Goal: Task Accomplishment & Management: Use online tool/utility

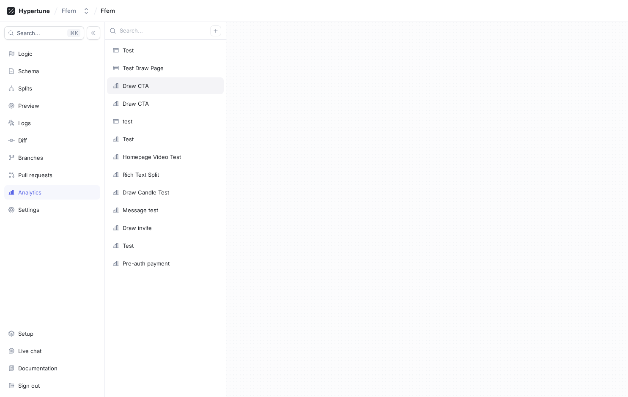
click at [167, 86] on div "Draw CTA" at bounding box center [166, 86] width 106 height 7
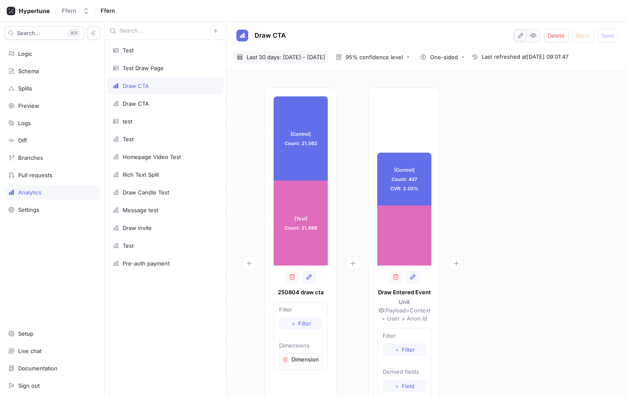
click at [318, 59] on span "Last 30 days: [DATE] - [DATE]" at bounding box center [286, 57] width 79 height 8
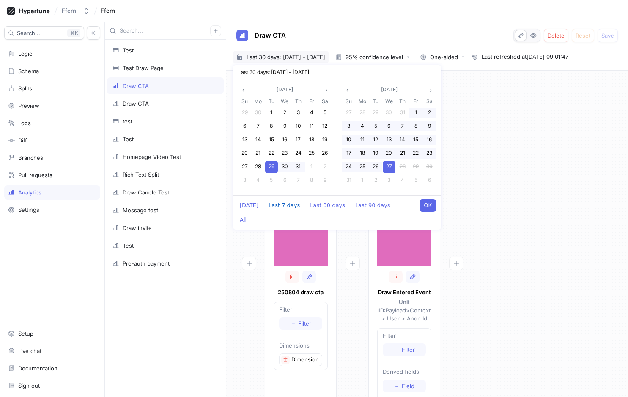
click at [280, 206] on button "Last 7 days" at bounding box center [284, 205] width 40 height 13
type textarea "x"
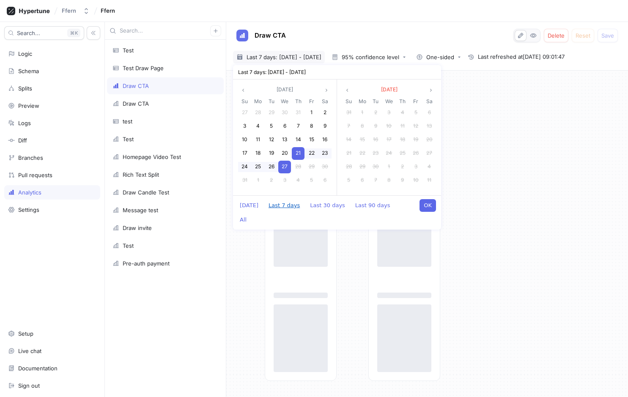
type input "[DATE] ~ [DATE]"
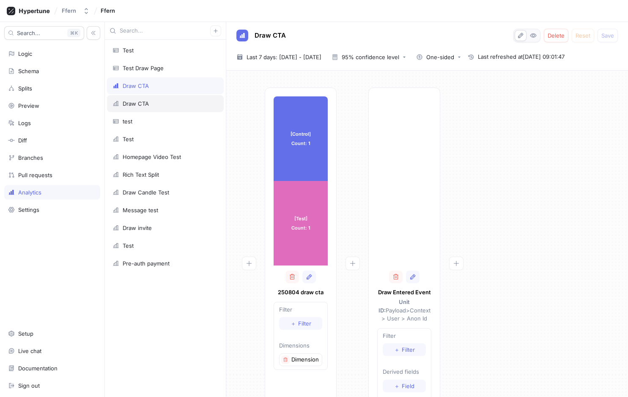
click at [194, 107] on div "Draw CTA" at bounding box center [166, 103] width 106 height 7
type textarea "x"
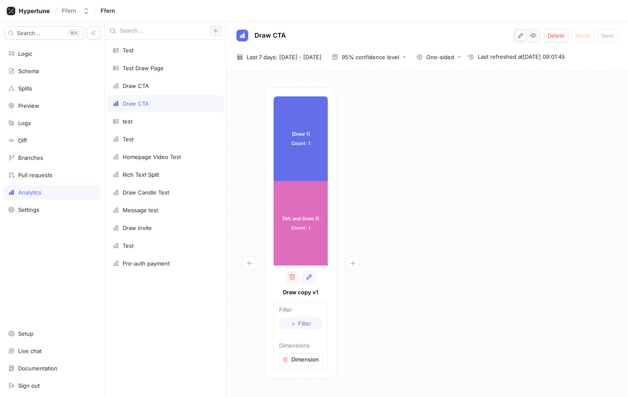
click at [217, 33] on icon "button" at bounding box center [215, 30] width 5 height 5
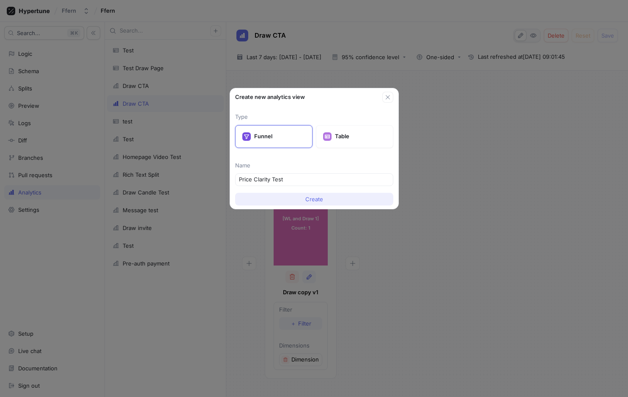
type input "Price Clarity Test"
click at [324, 202] on button "Create" at bounding box center [314, 199] width 158 height 13
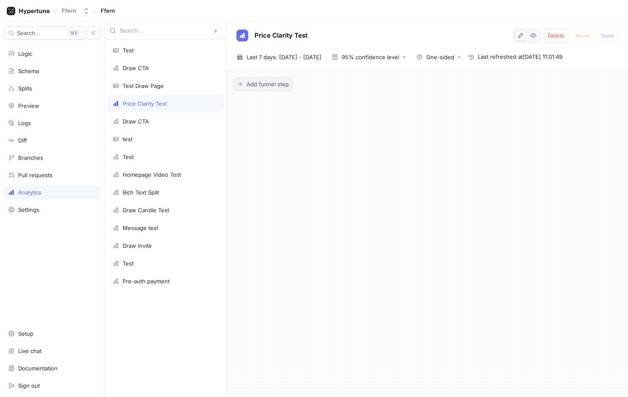
click at [267, 85] on span "Add funnel step" at bounding box center [268, 84] width 42 height 5
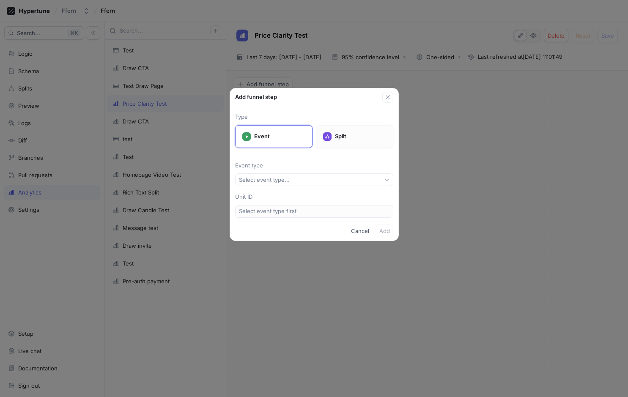
click at [338, 133] on p "Split" at bounding box center [360, 136] width 51 height 8
click at [337, 182] on button "Select split..." at bounding box center [314, 179] width 158 height 13
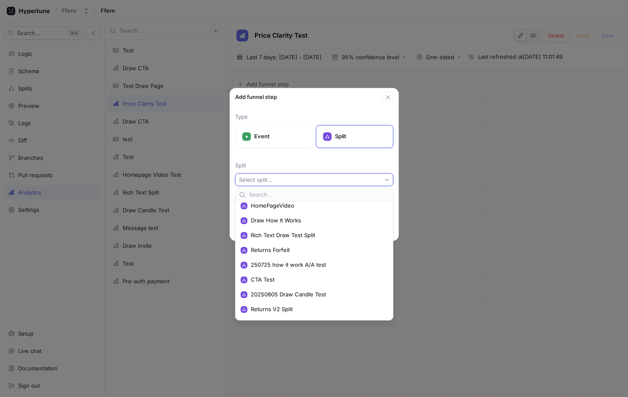
scroll to position [80, 0]
click at [330, 277] on span "CTA Test" at bounding box center [317, 278] width 133 height 7
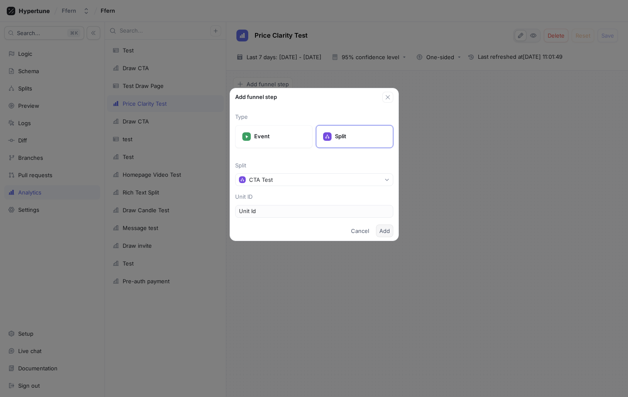
click at [389, 230] on span "Add" at bounding box center [385, 230] width 11 height 5
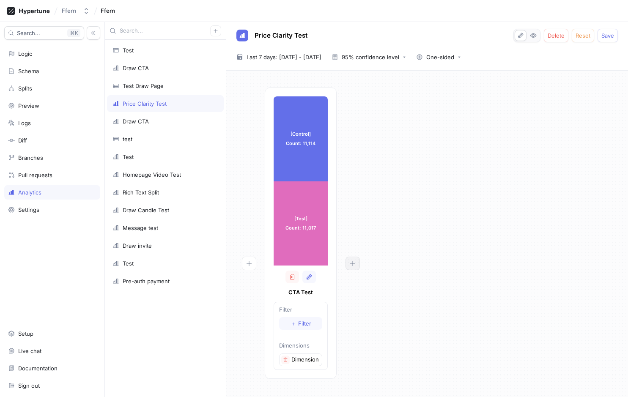
click at [353, 266] on icon "button" at bounding box center [352, 263] width 7 height 7
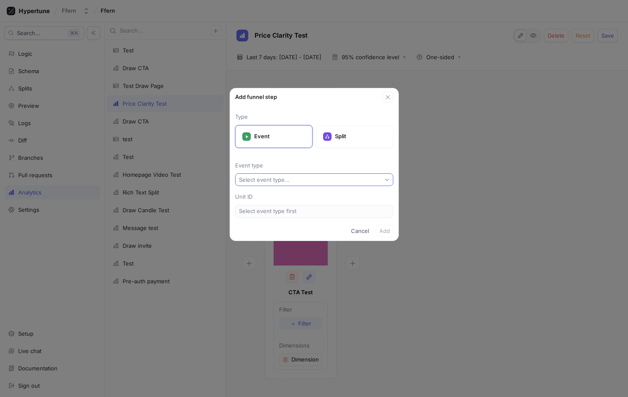
click at [314, 180] on button "Select event type..." at bounding box center [314, 179] width 158 height 13
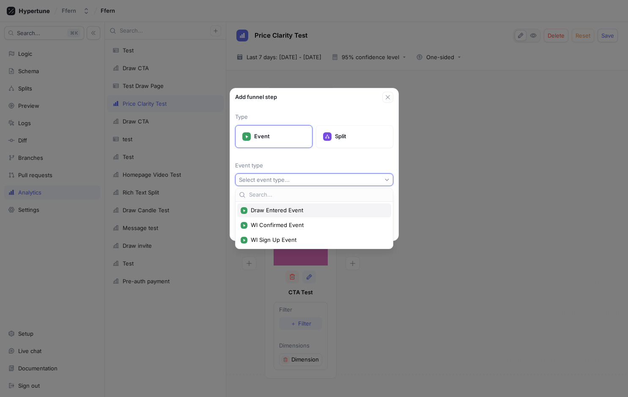
click at [317, 212] on span "Draw Entered Event" at bounding box center [317, 210] width 133 height 7
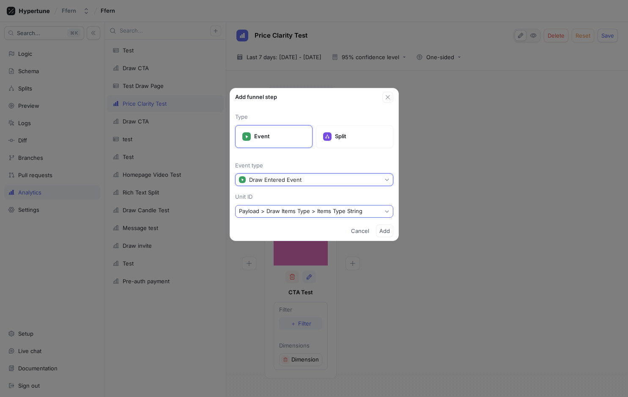
click at [368, 212] on button "Payload > Draw Items Type > Items Type String" at bounding box center [314, 211] width 158 height 13
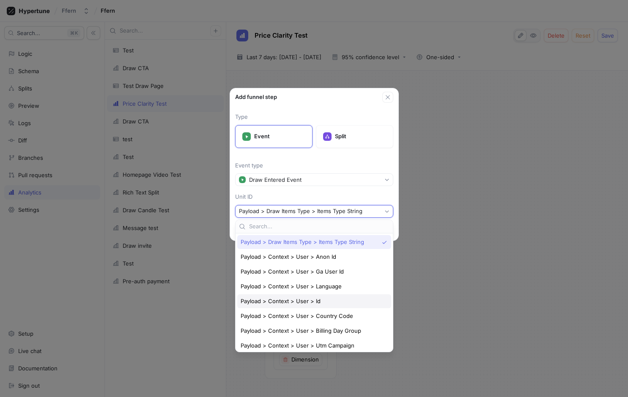
click at [334, 302] on div "Payload > Context > User > Id" at bounding box center [312, 301] width 143 height 7
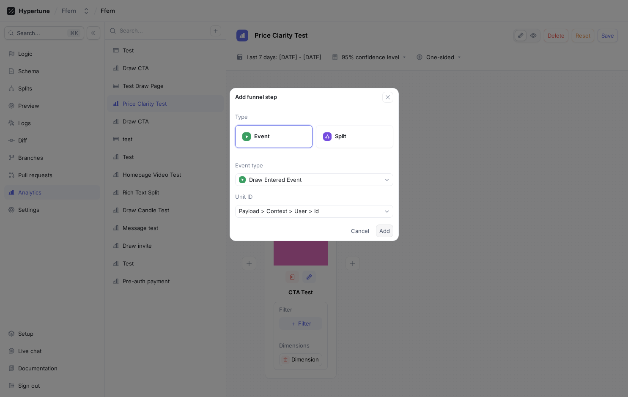
click at [385, 230] on span "Add" at bounding box center [385, 230] width 11 height 5
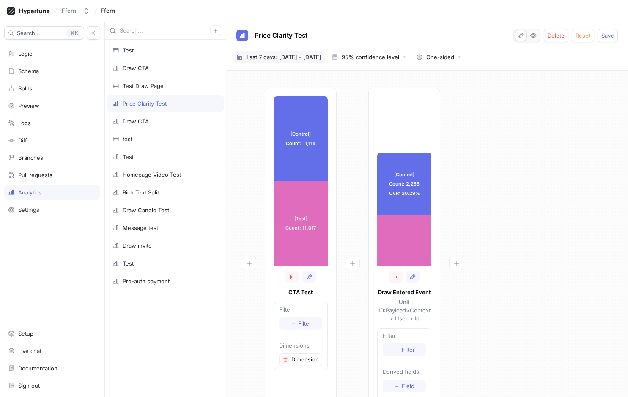
click at [305, 56] on span "Last 7 days: [DATE] - [DATE]" at bounding box center [284, 57] width 75 height 8
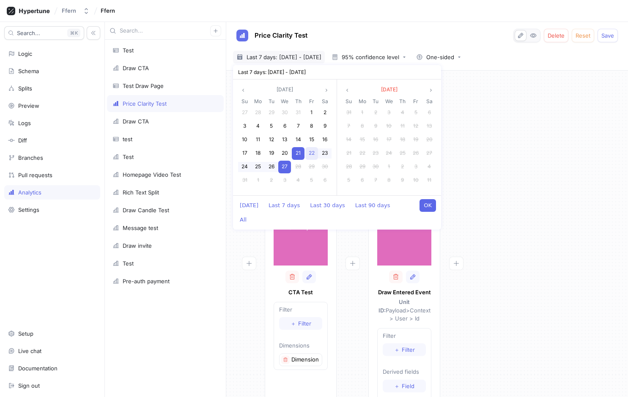
click at [312, 153] on span "22" at bounding box center [312, 153] width 6 height 6
click at [284, 150] on span "20" at bounding box center [285, 153] width 6 height 6
click at [284, 168] on span "27" at bounding box center [285, 166] width 6 height 6
click at [285, 151] on span "20" at bounding box center [285, 153] width 6 height 6
click at [433, 205] on button "OK" at bounding box center [428, 205] width 17 height 13
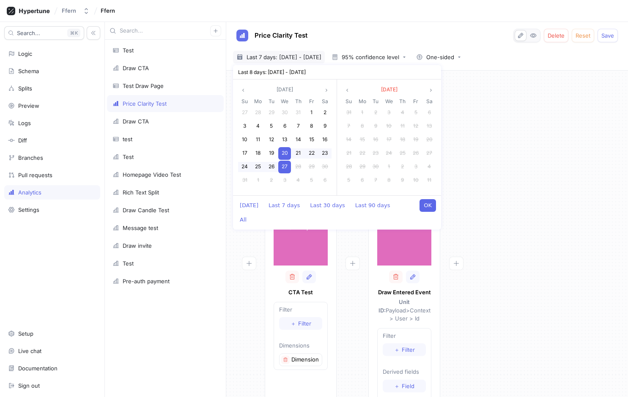
type textarea "x"
type input "[DATE] ~ [DATE]"
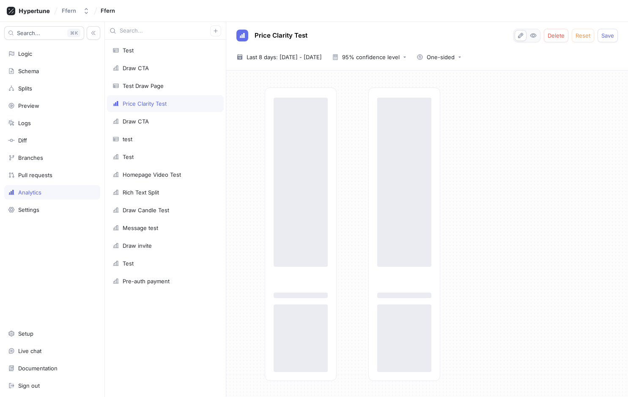
type textarea "x"
